Goal: Task Accomplishment & Management: Manage account settings

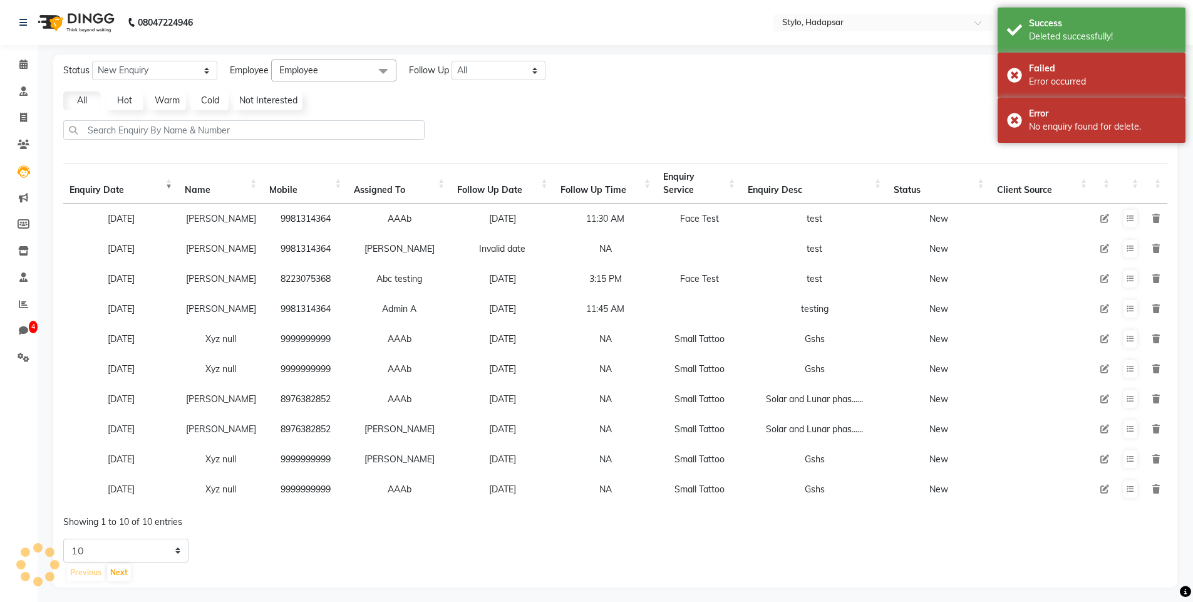
select select "10"
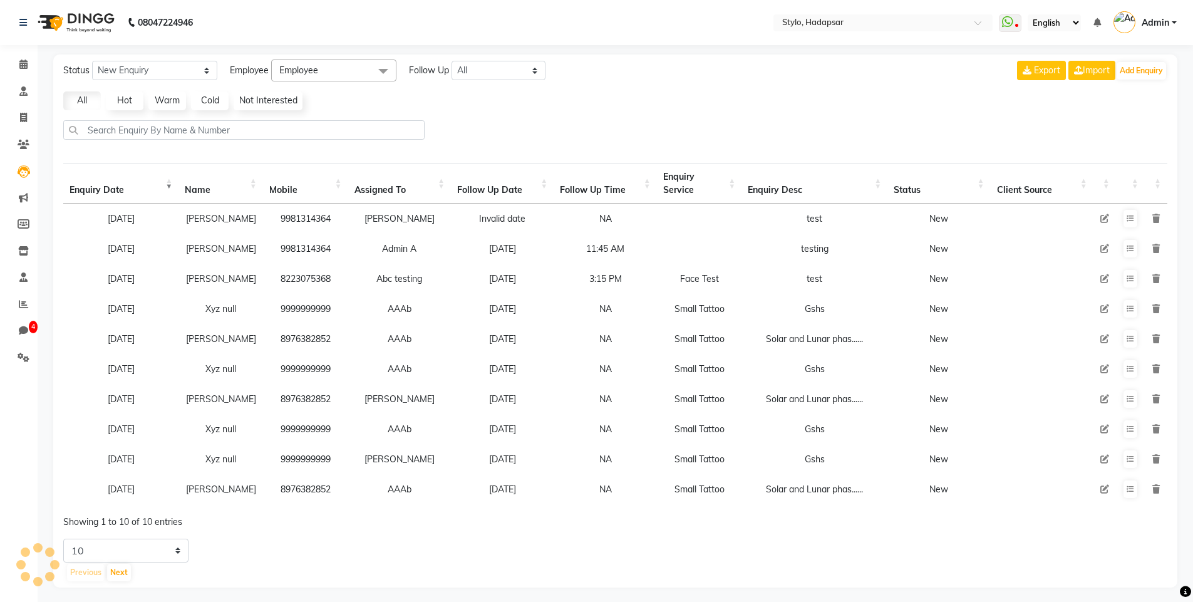
click at [1156, 217] on icon at bounding box center [1157, 218] width 8 height 9
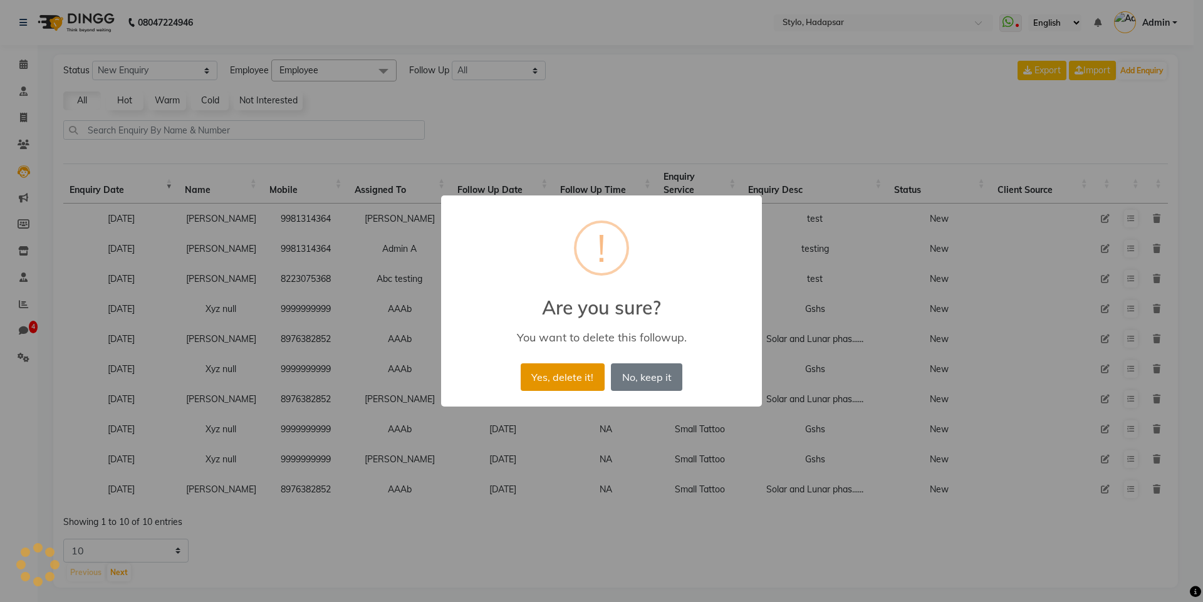
click at [554, 373] on button "Yes, delete it!" at bounding box center [563, 377] width 84 height 28
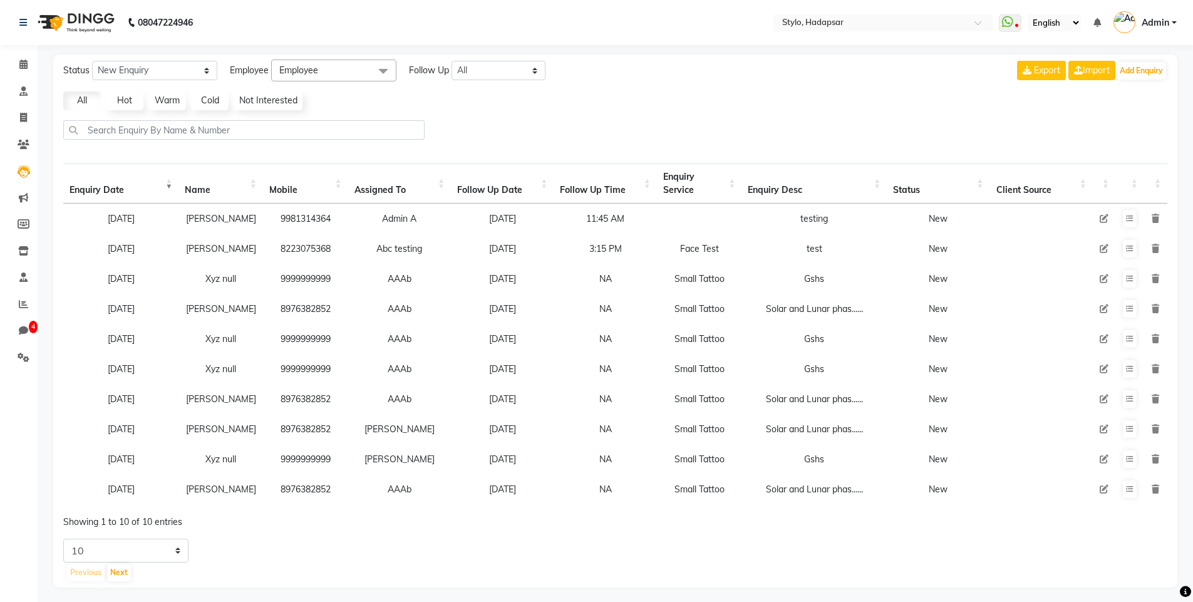
click at [1101, 216] on icon at bounding box center [1104, 218] width 9 height 9
select select "439"
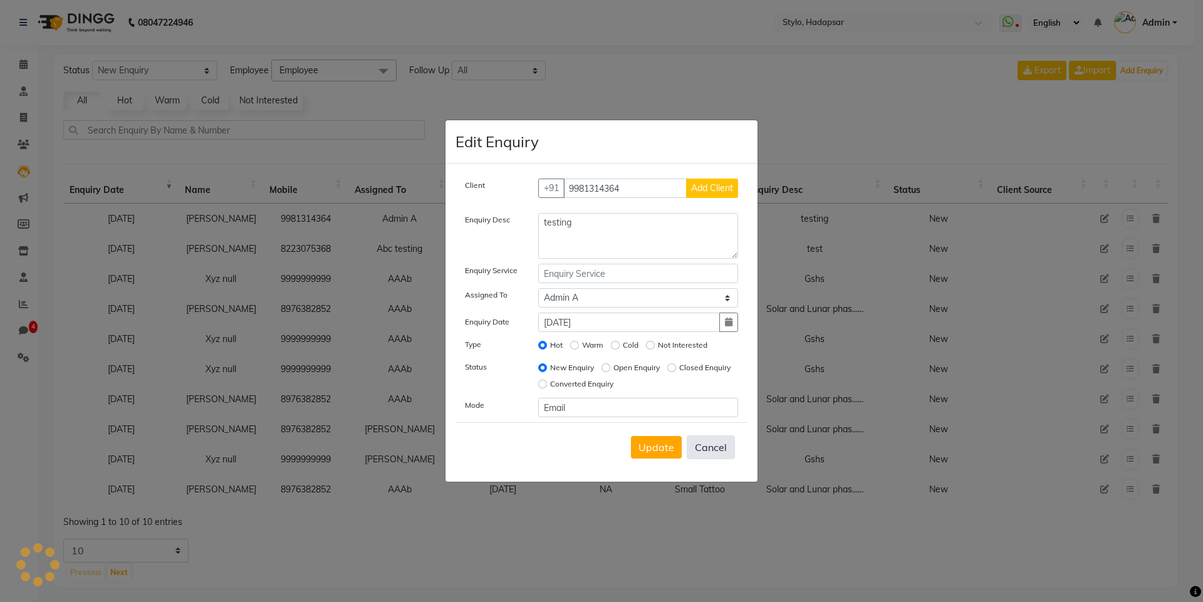
click at [709, 442] on button "Cancel" at bounding box center [710, 447] width 48 height 24
select select
radio input "false"
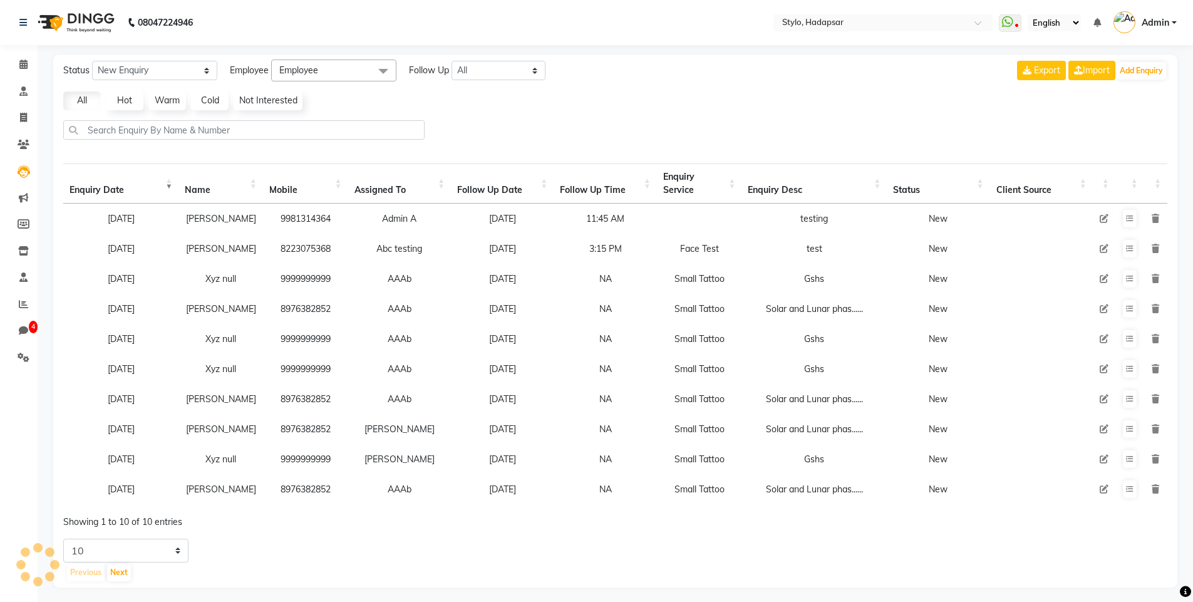
click at [1155, 219] on icon at bounding box center [1156, 218] width 8 height 9
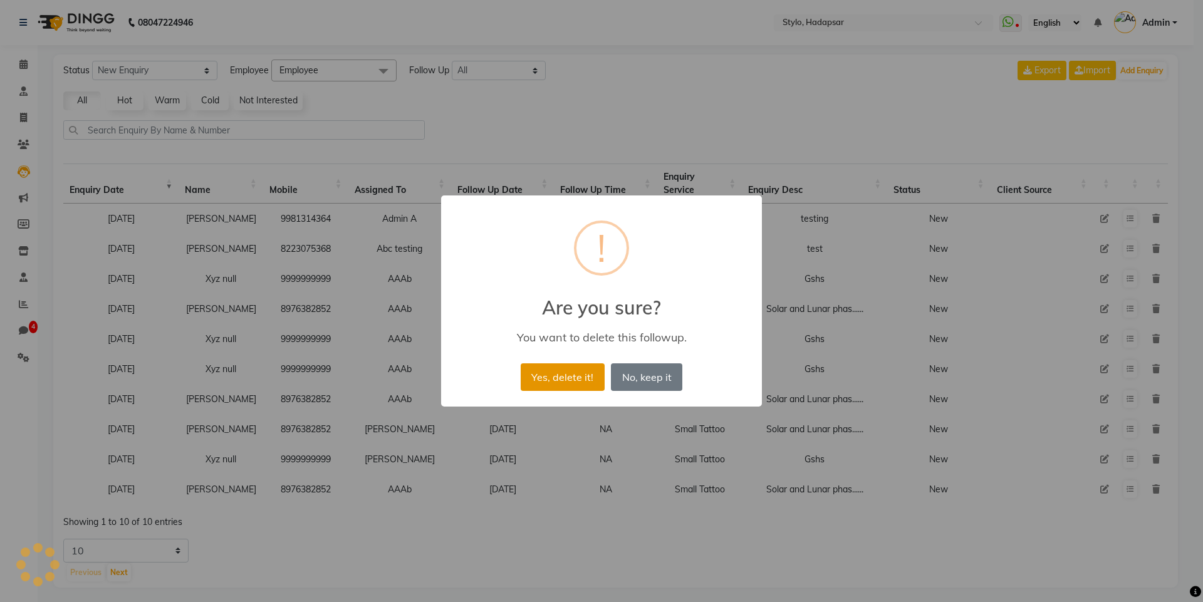
click at [576, 383] on button "Yes, delete it!" at bounding box center [563, 377] width 84 height 28
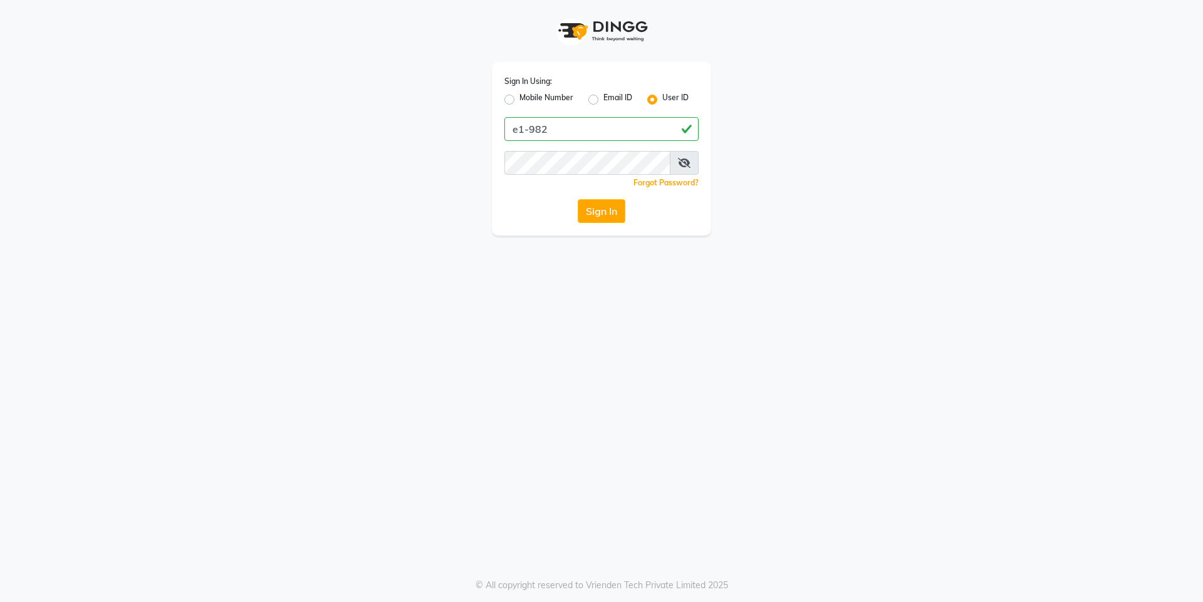
type input "e1-982"
click at [606, 205] on button "Sign In" at bounding box center [602, 211] width 48 height 24
